Goal: Task Accomplishment & Management: Manage account settings

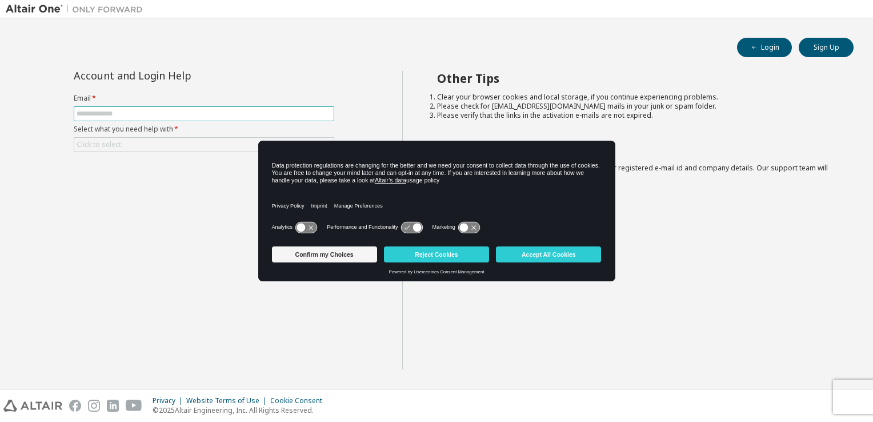
click at [163, 113] on input "text" at bounding box center [204, 113] width 255 height 9
type input "**********"
click at [544, 256] on button "Accept All Cookies" at bounding box center [548, 254] width 105 height 16
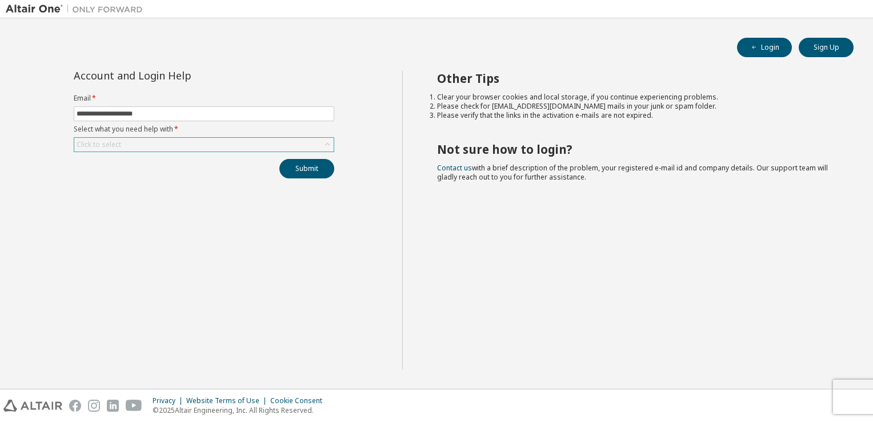
click at [264, 138] on div "Click to select" at bounding box center [204, 145] width 260 height 14
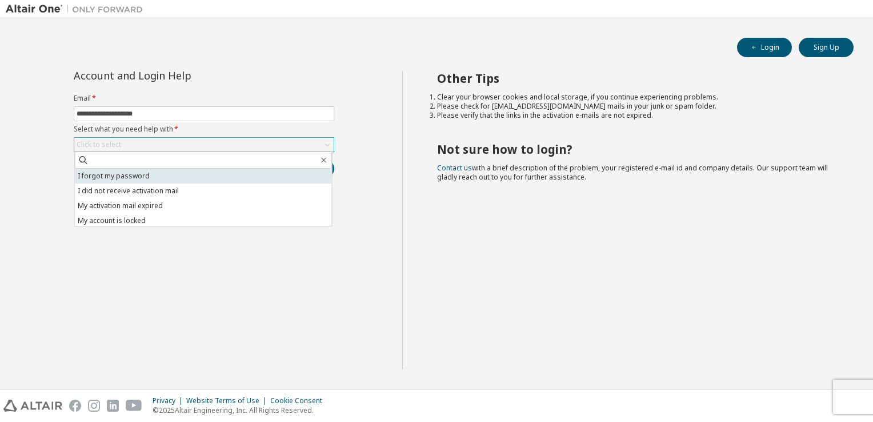
click at [153, 178] on li "I forgot my password" at bounding box center [203, 176] width 257 height 15
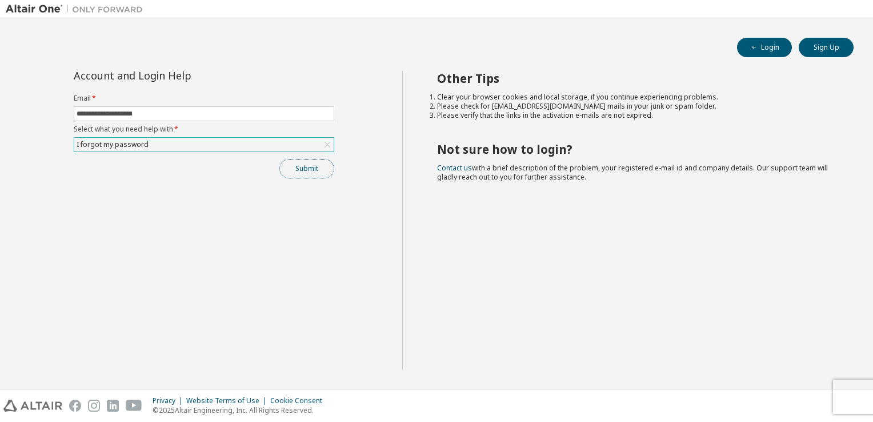
click at [295, 173] on button "Submit" at bounding box center [307, 168] width 55 height 19
